Goal: Navigation & Orientation: Find specific page/section

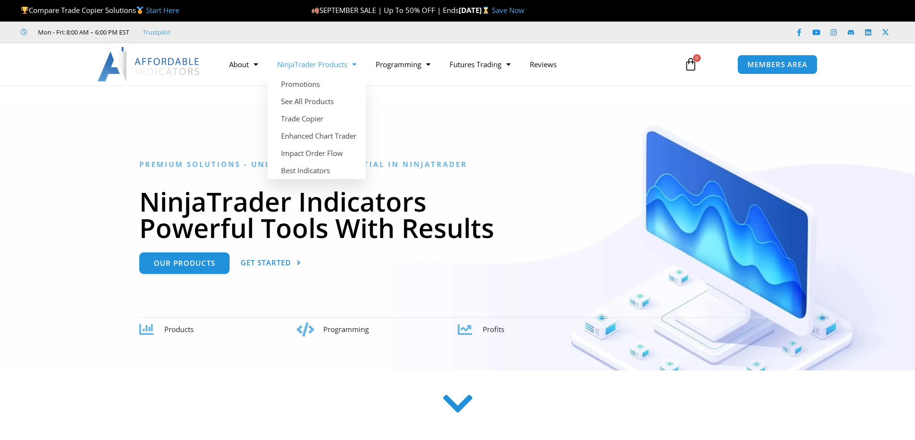
click at [340, 66] on link "NinjaTrader Products" at bounding box center [316, 64] width 98 height 22
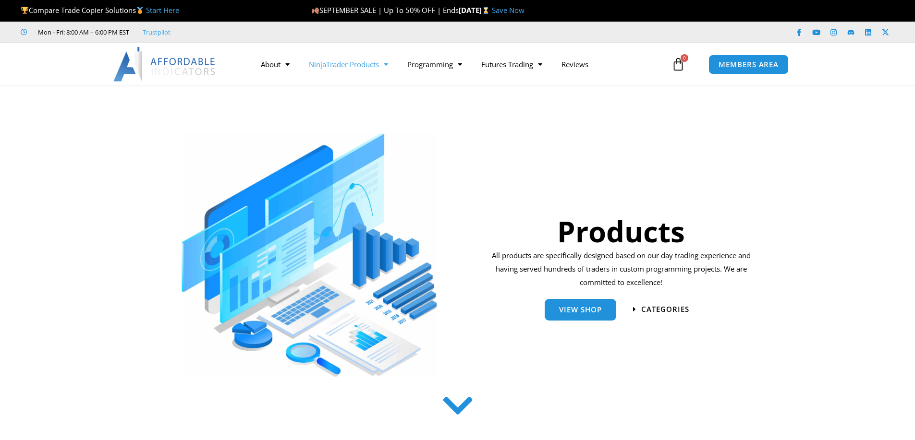
click at [380, 63] on link "NinjaTrader Products" at bounding box center [348, 64] width 98 height 22
click at [385, 66] on span "Menu" at bounding box center [383, 64] width 9 height 17
click at [350, 65] on link "NinjaTrader Products" at bounding box center [348, 64] width 98 height 22
click at [319, 64] on link "NinjaTrader Products" at bounding box center [348, 64] width 98 height 22
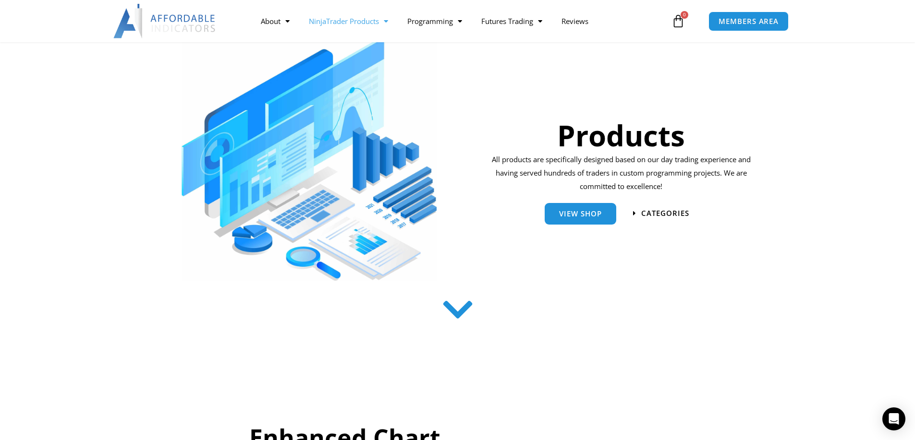
scroll to position [192, 0]
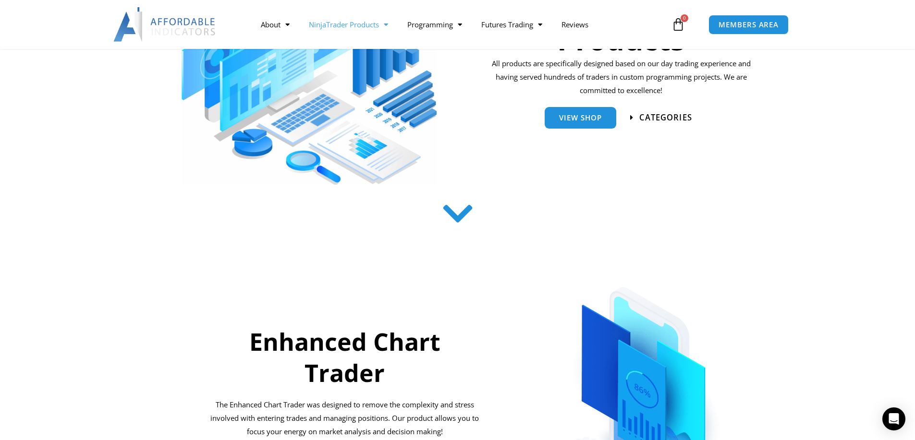
click at [634, 120] on span "categories" at bounding box center [661, 118] width 62 height 8
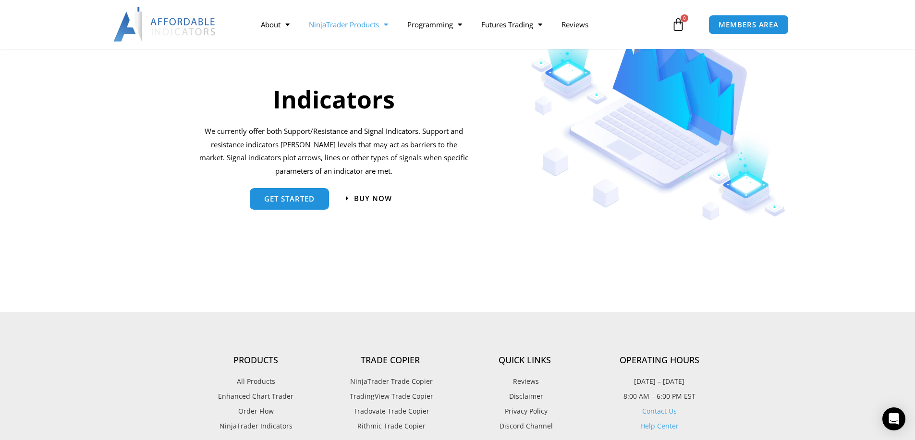
scroll to position [1109, 0]
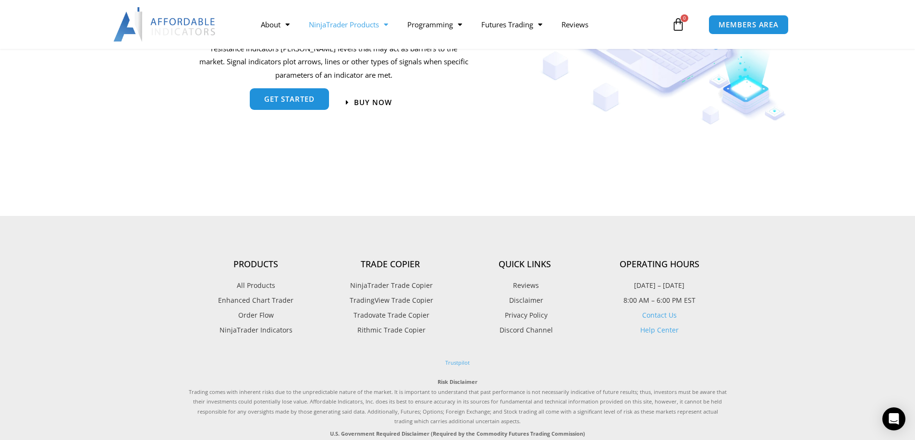
click at [288, 106] on link "get started" at bounding box center [289, 99] width 79 height 22
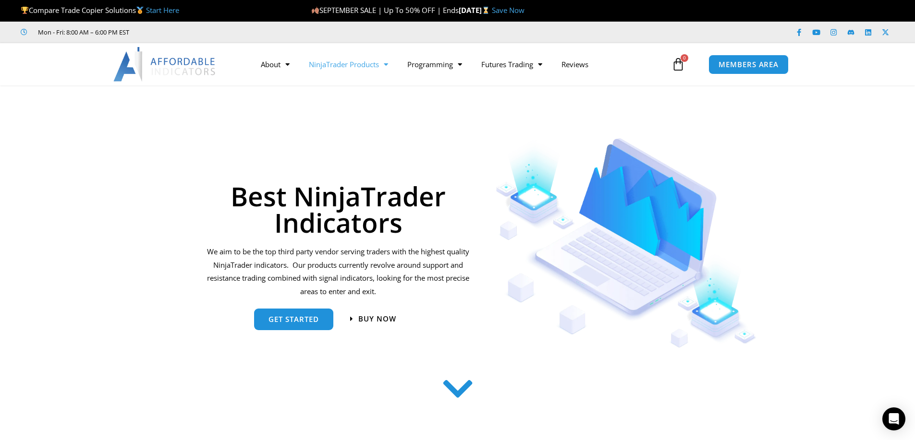
click at [352, 64] on link "NinjaTrader Products" at bounding box center [348, 64] width 98 height 22
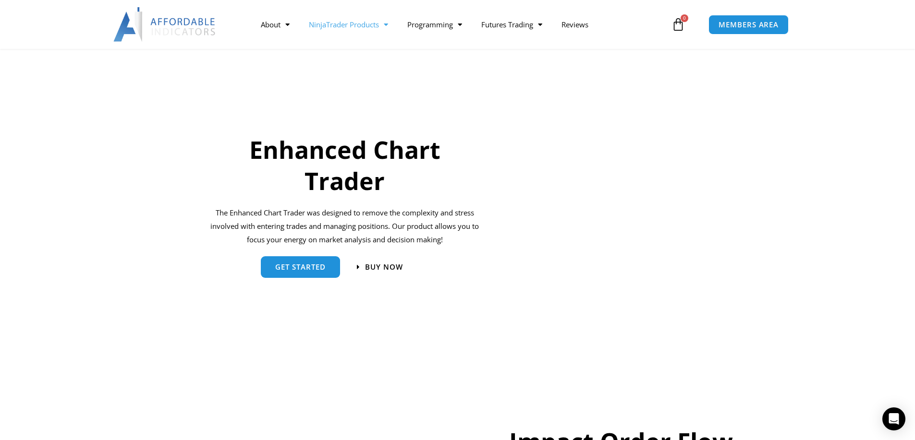
scroll to position [96, 0]
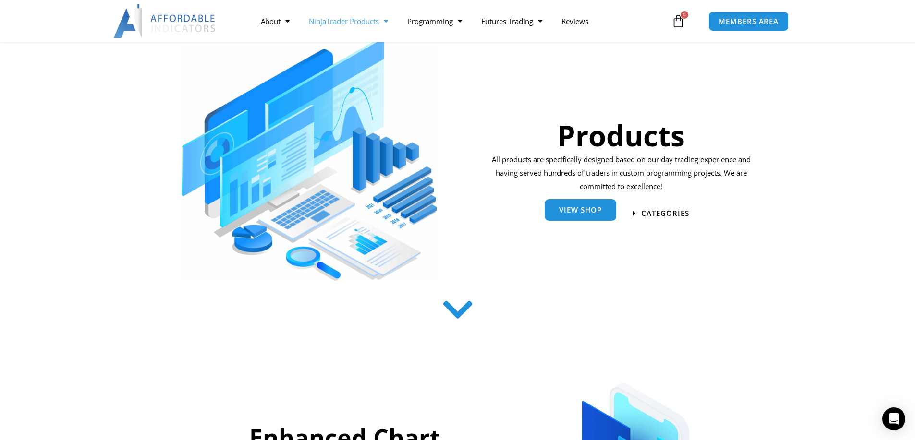
click at [580, 205] on link "View Shop" at bounding box center [580, 210] width 72 height 22
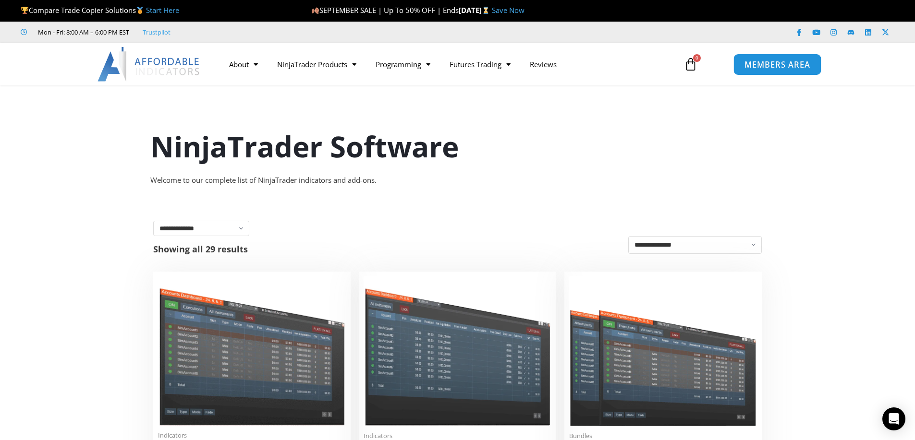
click at [762, 67] on span "MEMBERS AREA" at bounding box center [777, 64] width 66 height 8
